Goal: Check status: Check status

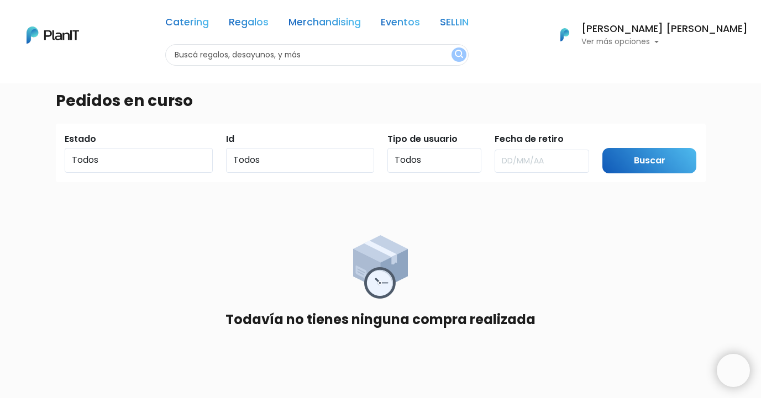
click at [274, 54] on input "text" at bounding box center [316, 55] width 303 height 22
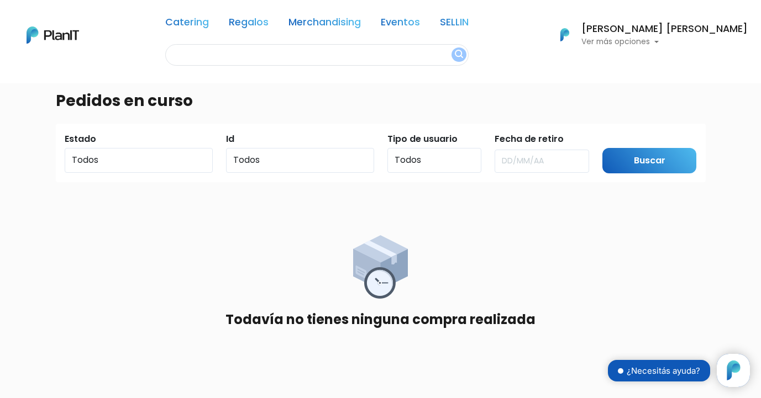
scroll to position [112, 0]
click at [706, 43] on p "Ver más opciones" at bounding box center [664, 42] width 166 height 8
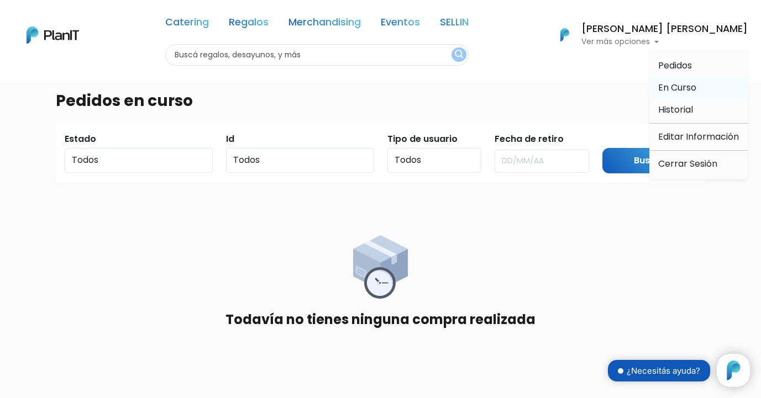
click at [680, 86] on span "En Curso" at bounding box center [677, 87] width 38 height 13
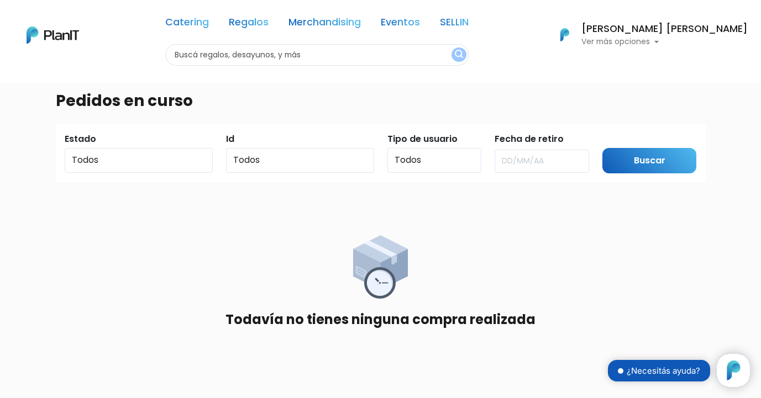
scroll to position [112, 0]
click at [703, 42] on p "Ver más opciones" at bounding box center [664, 42] width 166 height 8
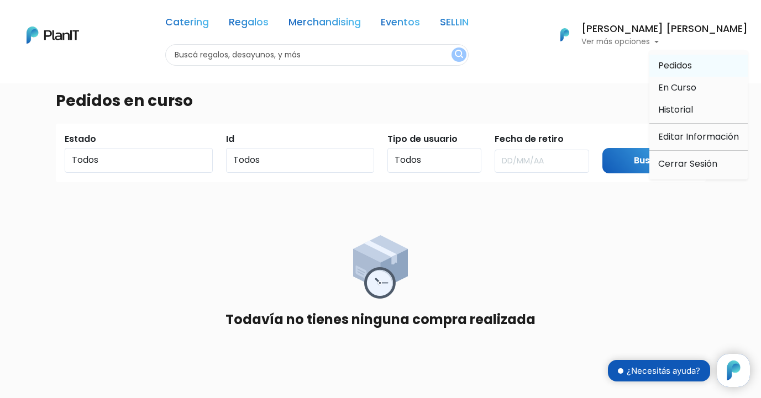
click at [685, 70] on span "Pedidos" at bounding box center [675, 65] width 34 height 13
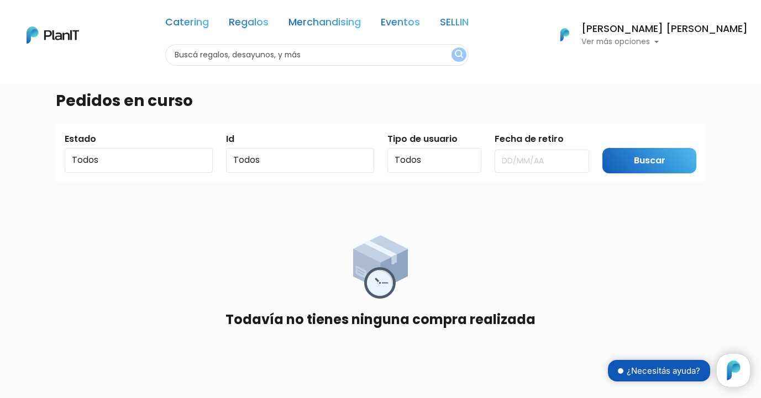
click at [689, 40] on p "Ver más opciones" at bounding box center [664, 42] width 166 height 8
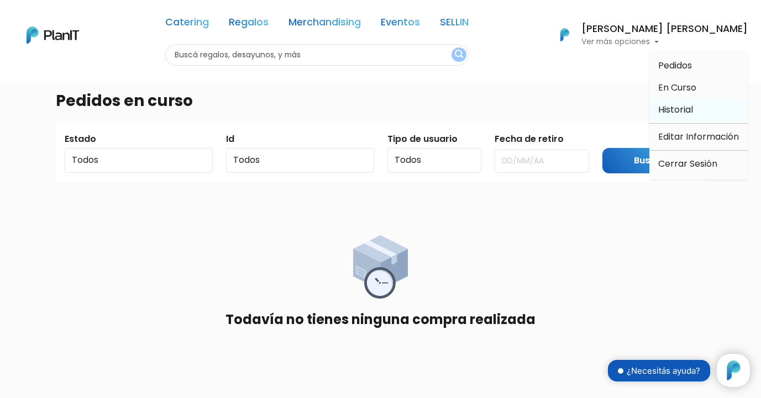
click at [673, 107] on span "Historial" at bounding box center [675, 109] width 35 height 13
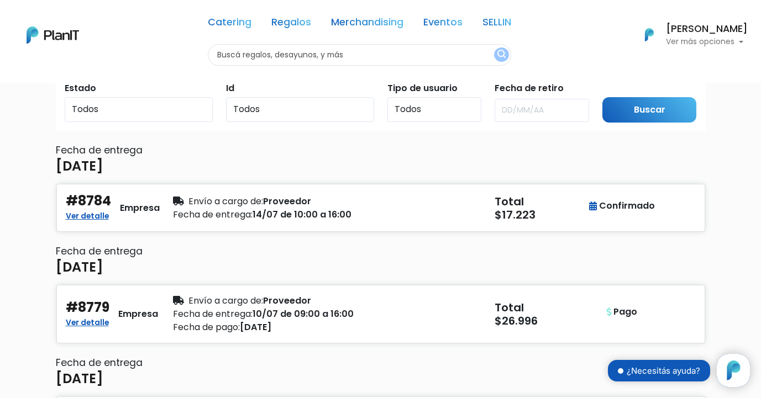
scroll to position [55, 0]
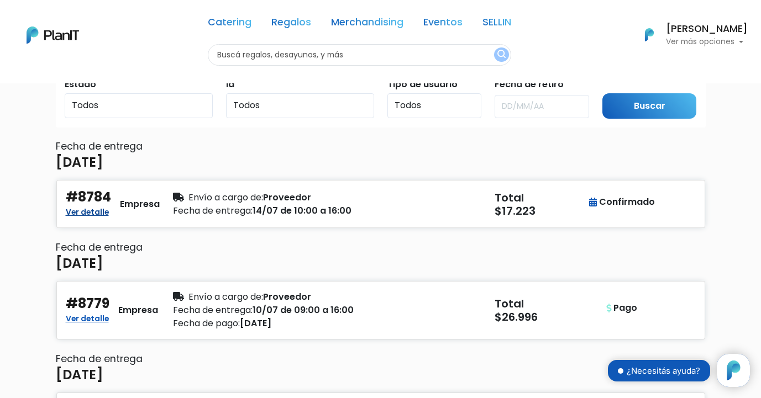
click at [85, 209] on link "Ver detalle" at bounding box center [87, 210] width 43 height 13
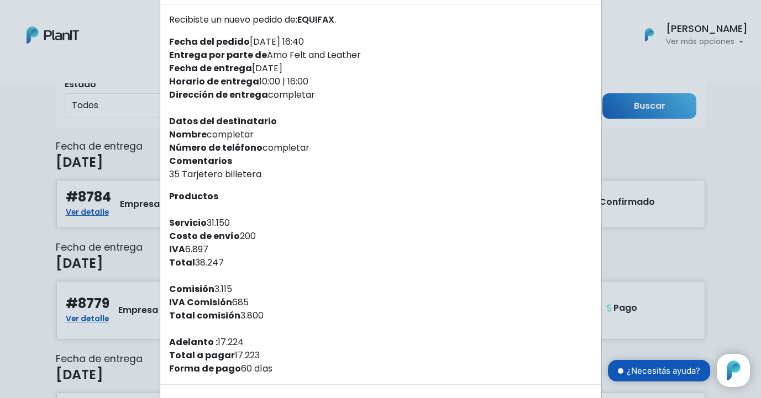
scroll to position [51, 0]
